Goal: Task Accomplishment & Management: Manage account settings

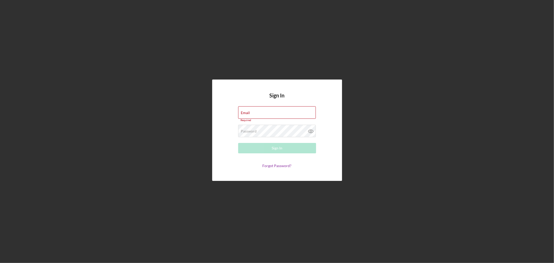
type input "[EMAIL_ADDRESS][DOMAIN_NAME]"
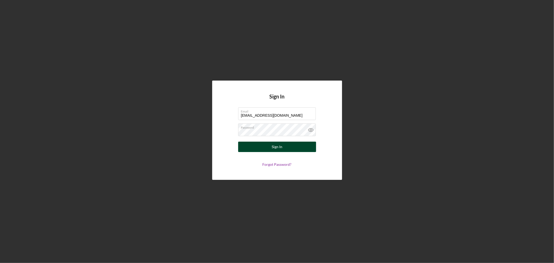
click at [276, 147] on div "Sign In" at bounding box center [277, 147] width 11 height 10
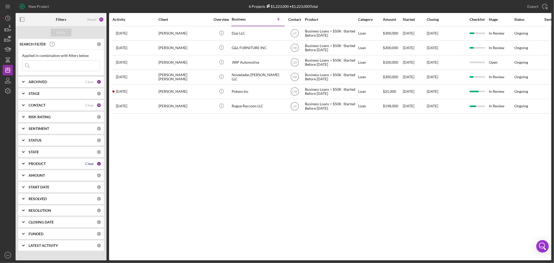
click at [88, 162] on div "Clear" at bounding box center [89, 164] width 9 height 4
click at [43, 160] on div "PRODUCT 0" at bounding box center [65, 163] width 73 height 10
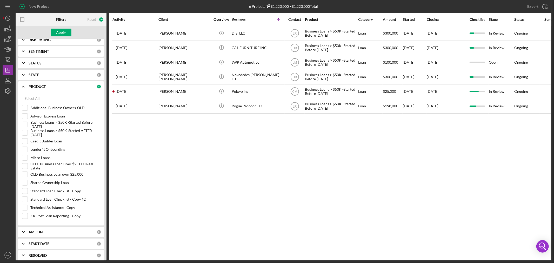
scroll to position [86, 0]
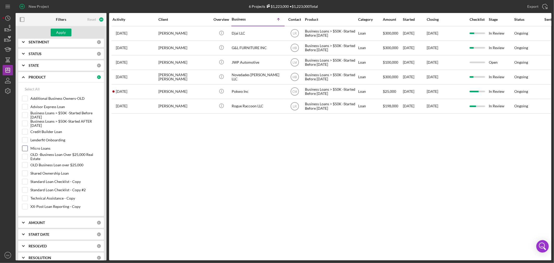
click at [25, 148] on input "Micro Loans" at bounding box center [24, 148] width 5 height 5
checkbox input "true"
click at [63, 31] on div "Apply" at bounding box center [61, 33] width 10 height 8
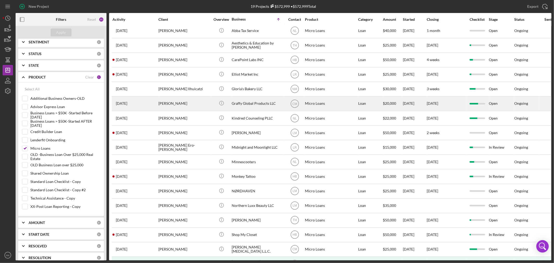
scroll to position [0, 0]
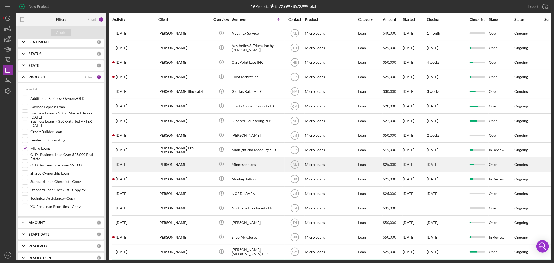
click at [242, 166] on div "Minnescooters" at bounding box center [258, 164] width 52 height 14
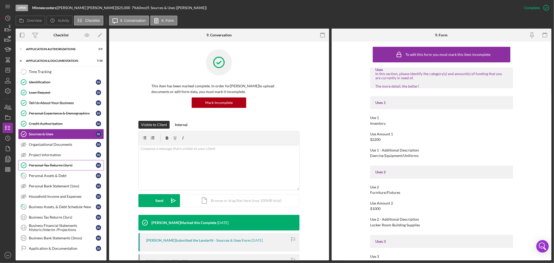
click at [76, 166] on div "Personal Tax Returns (3yrs)" at bounding box center [62, 165] width 67 height 4
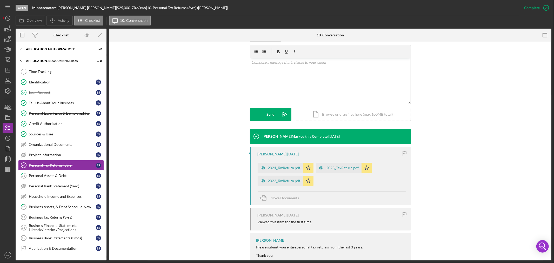
scroll to position [86, 0]
click at [278, 166] on div "2024_TaxReturn.pdf" at bounding box center [284, 167] width 32 height 4
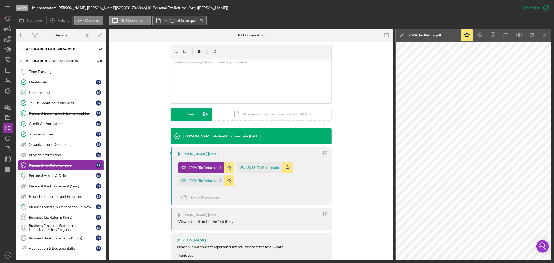
click at [168, 19] on label "2024_TaxReturn.pdf" at bounding box center [179, 20] width 33 height 4
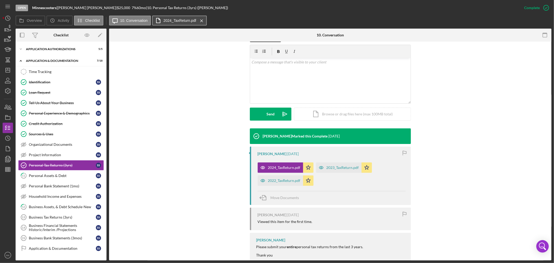
click at [168, 19] on label "2024_TaxReturn.pdf" at bounding box center [179, 20] width 33 height 4
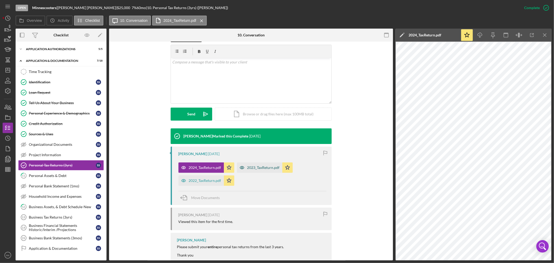
click at [262, 167] on div "2023_TaxReturn.pdf" at bounding box center [263, 167] width 32 height 4
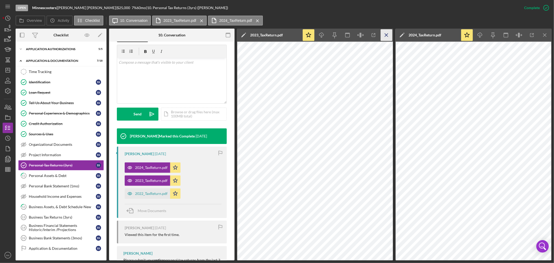
click at [387, 35] on icon "Icon/Menu Close" at bounding box center [387, 35] width 12 height 12
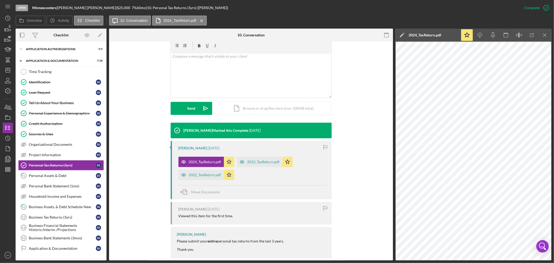
scroll to position [86, 0]
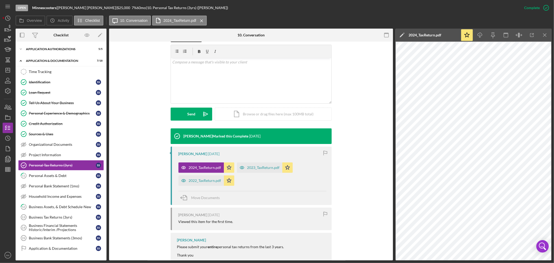
click at [375, 96] on div "Visible to Client Internal Request Docs v Color teal Color pink Remove color Ad…" at bounding box center [251, 81] width 268 height 94
